Goal: Transaction & Acquisition: Obtain resource

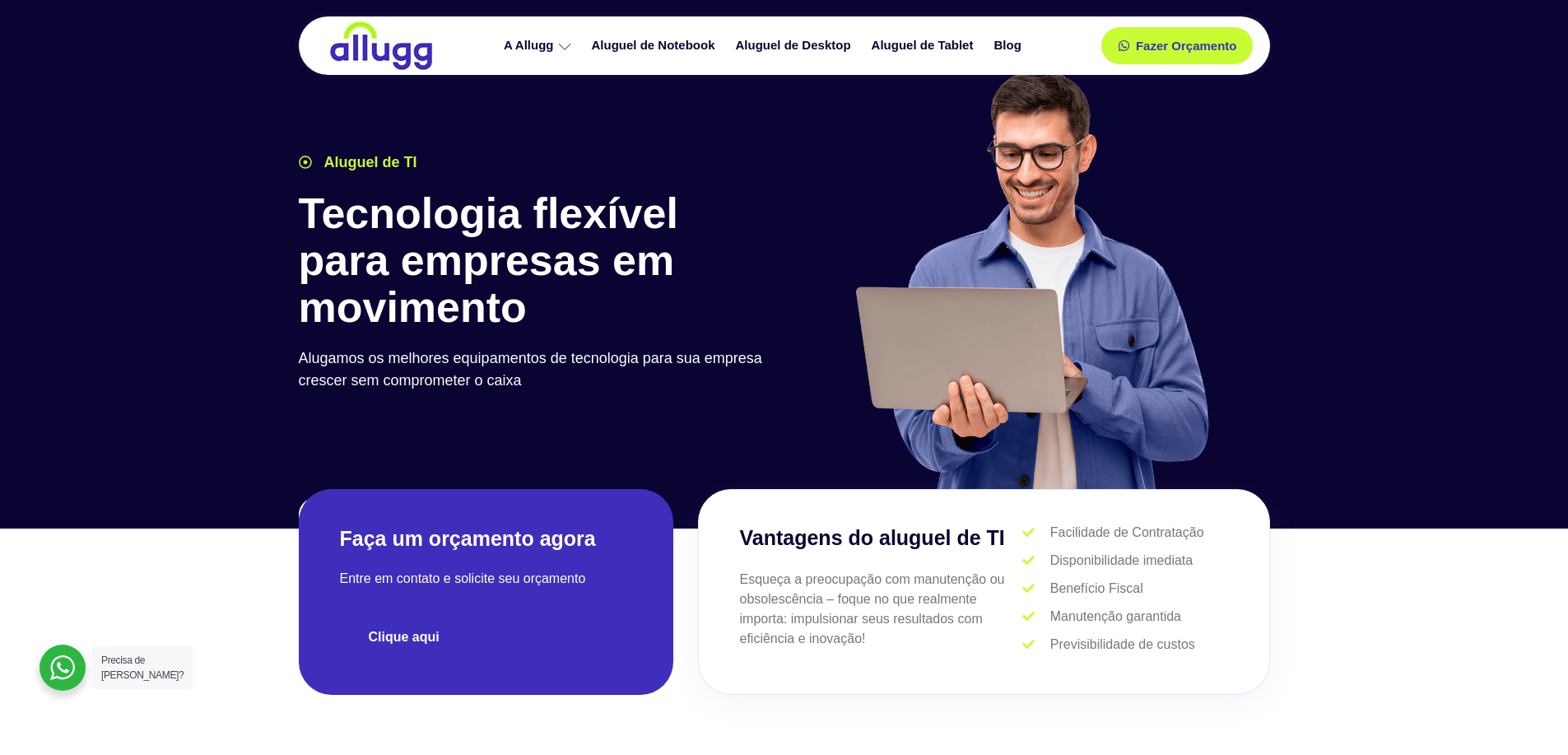
click at [429, 632] on span "Clique aqui" at bounding box center [404, 636] width 70 height 13
